Goal: Communication & Community: Connect with others

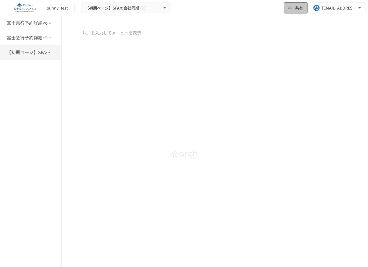
click at [299, 10] on span "共有" at bounding box center [299, 8] width 8 height 6
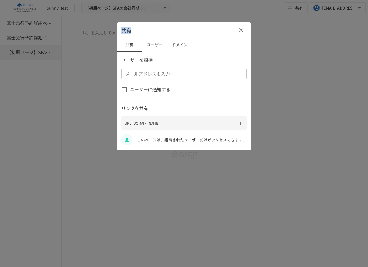
drag, startPoint x: 121, startPoint y: 29, endPoint x: 135, endPoint y: 29, distance: 14.0
click at [135, 29] on div "共有" at bounding box center [184, 30] width 134 height 16
drag, startPoint x: 126, startPoint y: 60, endPoint x: 170, endPoint y: 60, distance: 43.6
click at [170, 60] on div "ユーザーを招待 メールアドレスを入力 メールアドレスを入力 ユーザーに通知する リンクを共有 https://www.mypage.fujikyu-conci…" at bounding box center [184, 100] width 134 height 89
copy p "ユーザーを招待"
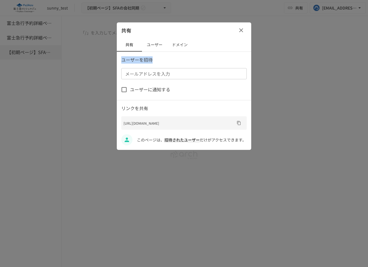
click at [159, 46] on button "ユーザー" at bounding box center [154, 44] width 25 height 13
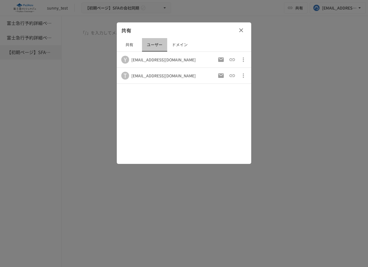
drag, startPoint x: 146, startPoint y: 44, endPoint x: 164, endPoint y: 46, distance: 17.7
click at [164, 46] on button "ユーザー" at bounding box center [154, 44] width 25 height 13
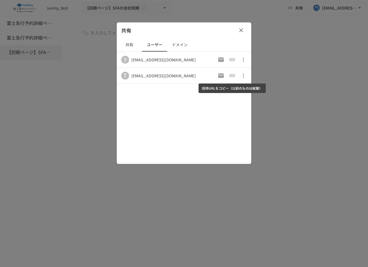
drag, startPoint x: 202, startPoint y: 86, endPoint x: 254, endPoint y: 88, distance: 52.6
click at [254, 88] on div "招待URLをコピー（以前のものは破棄）" at bounding box center [231, 88] width 67 height 10
drag, startPoint x: 202, startPoint y: 88, endPoint x: 238, endPoint y: 83, distance: 36.4
click at [234, 90] on div "招待URLをコピー（以前のものは破棄）" at bounding box center [231, 88] width 67 height 10
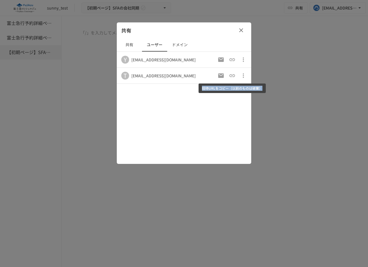
click at [234, 90] on div "招待URLをコピー（以前のものは破棄）" at bounding box center [231, 88] width 67 height 10
copy div "招待URLをコピー（以前のものは破棄）"
click at [234, 74] on icon "招待URLをコピー（以前のものは破棄）" at bounding box center [232, 75] width 6 height 3
click at [241, 196] on div at bounding box center [184, 133] width 368 height 267
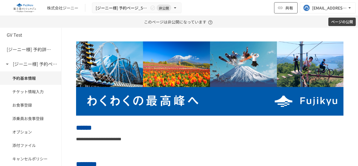
click at [287, 6] on span "共有" at bounding box center [289, 8] width 8 height 6
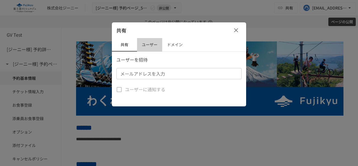
click at [147, 47] on button "ユーザー" at bounding box center [149, 44] width 25 height 13
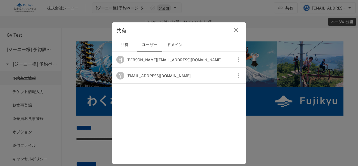
click at [135, 119] on div "共有 共有 ユーザー ドメイン H hirotaka.ohashi@geniee.co.jp Y yuhei.tomita@geniee.co.jp" at bounding box center [179, 92] width 134 height 141
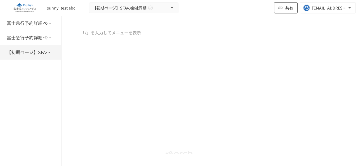
click at [287, 10] on span "共有" at bounding box center [289, 8] width 8 height 6
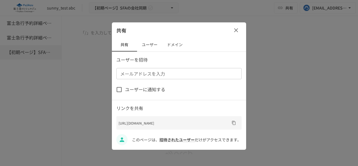
click at [156, 46] on button "ユーザー" at bounding box center [149, 44] width 25 height 13
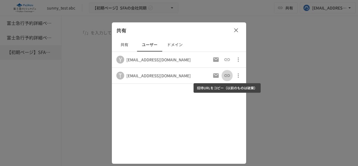
click at [229, 76] on icon "招待URLをコピー（以前のものは破棄）" at bounding box center [227, 75] width 6 height 3
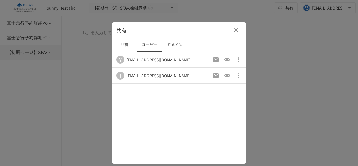
click at [261, 78] on div at bounding box center [179, 83] width 358 height 166
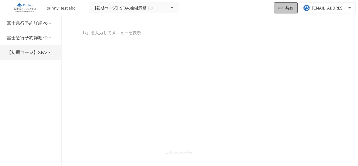
click at [278, 5] on icon "button" at bounding box center [281, 8] width 6 height 6
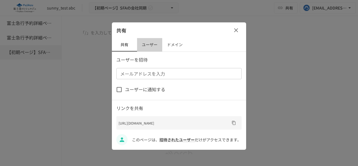
click at [158, 48] on button "ユーザー" at bounding box center [149, 44] width 25 height 13
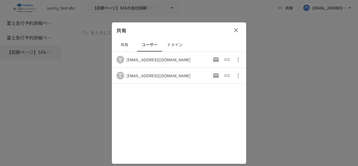
click at [226, 76] on icon "招待URLをコピー（以前のものは破棄）" at bounding box center [227, 75] width 6 height 3
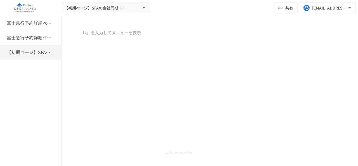
click at [125, 64] on div at bounding box center [210, 75] width 297 height 93
click at [290, 6] on span "共有" at bounding box center [289, 8] width 8 height 6
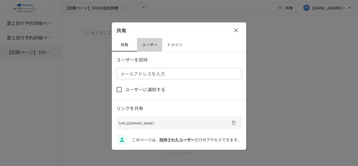
click at [158, 43] on button "ユーザー" at bounding box center [149, 44] width 25 height 13
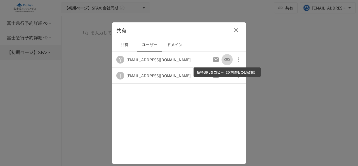
click at [230, 60] on icon "招待URLをコピー（以前のものは破棄）" at bounding box center [227, 59] width 7 height 7
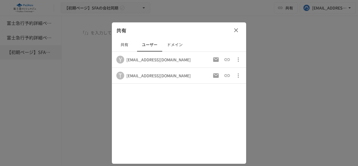
click at [291, 69] on div at bounding box center [179, 83] width 358 height 166
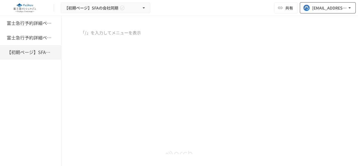
click at [330, 9] on div "[EMAIL_ADDRESS][DOMAIN_NAME]" at bounding box center [329, 7] width 35 height 7
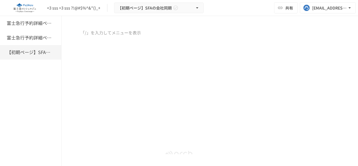
click at [0, 115] on div "富士急行予約詳細ページ Duc Test 富士急行予約詳細ページ 【初期ページ】SFAの会社同期" at bounding box center [31, 91] width 62 height 150
click at [36, 26] on h6 "富士急行予約詳細ページ Duc Test" at bounding box center [29, 23] width 45 height 7
